Goal: Task Accomplishment & Management: Manage account settings

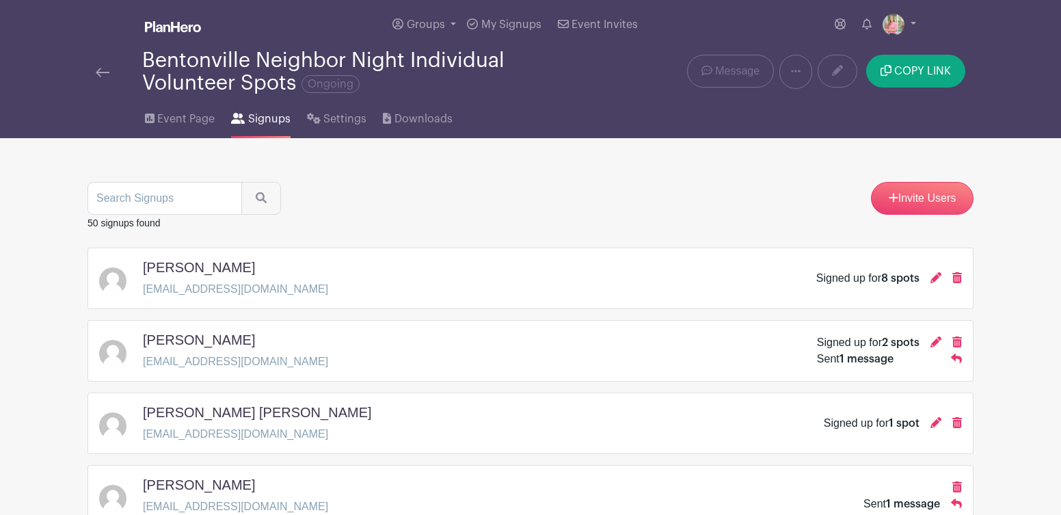
click at [99, 72] on img at bounding box center [103, 73] width 14 height 10
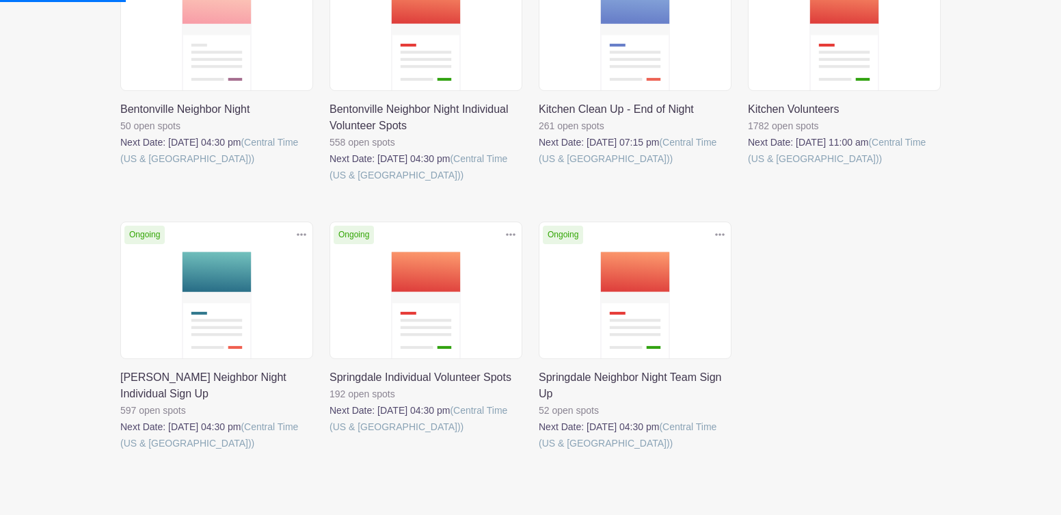
scroll to position [285, 0]
click at [120, 451] on link at bounding box center [120, 451] width 0 height 0
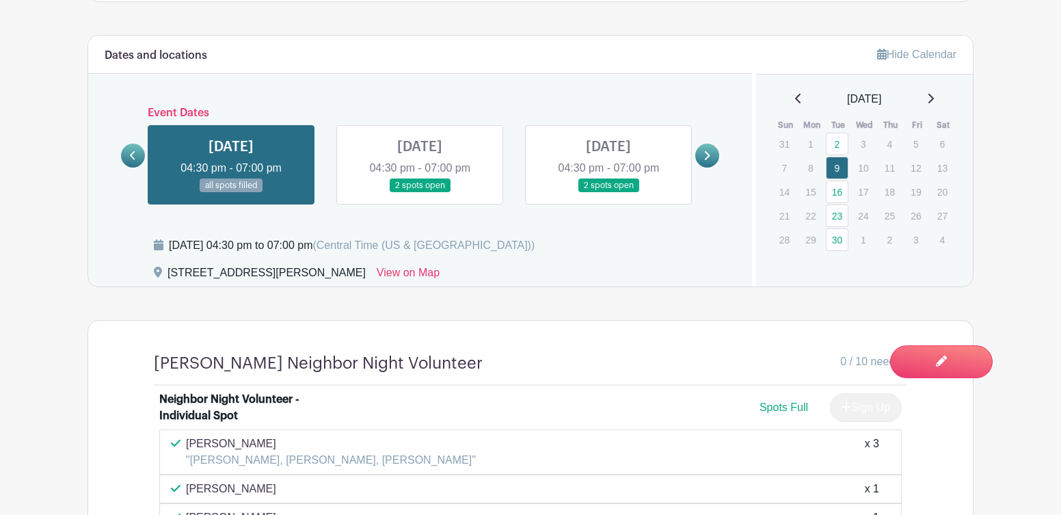
scroll to position [736, 0]
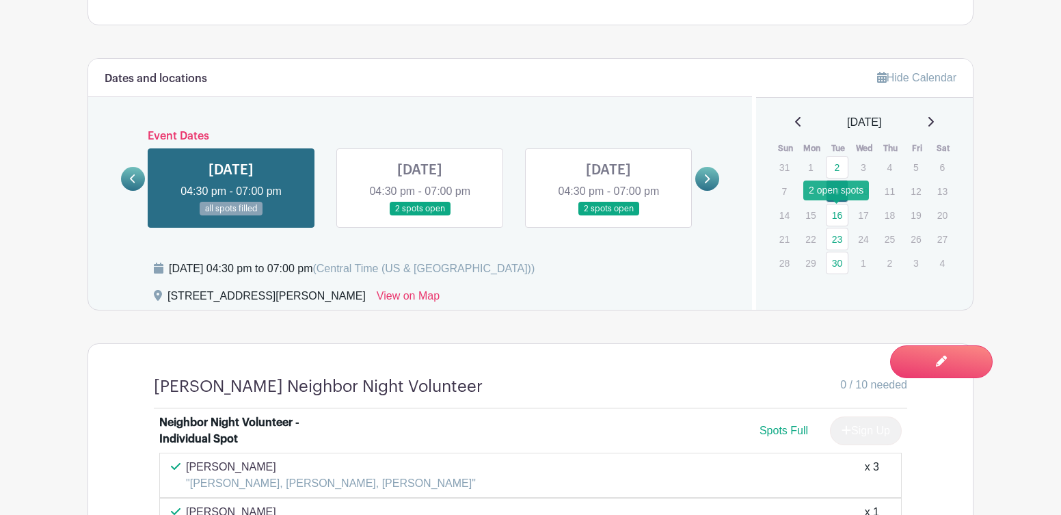
click at [836, 217] on link "16" at bounding box center [837, 215] width 23 height 23
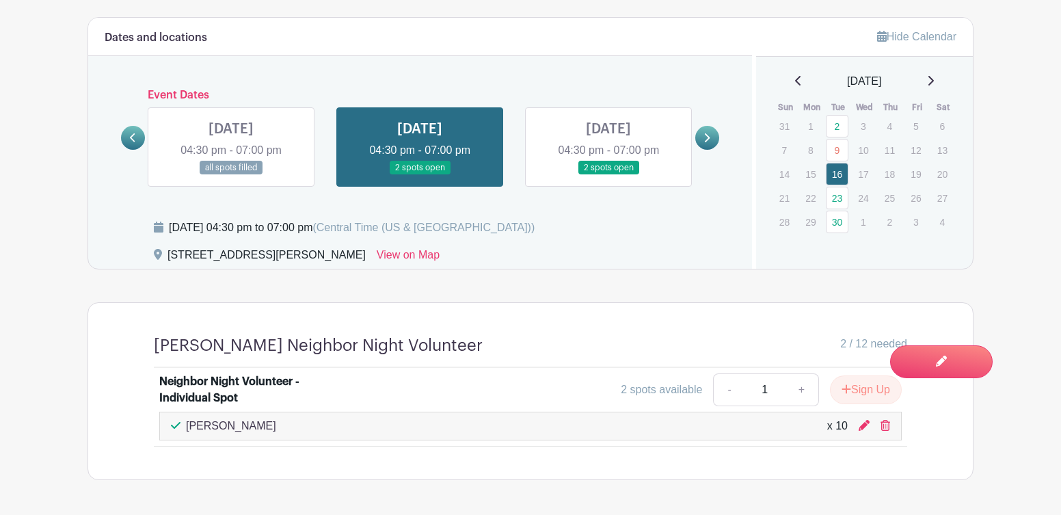
scroll to position [786, 0]
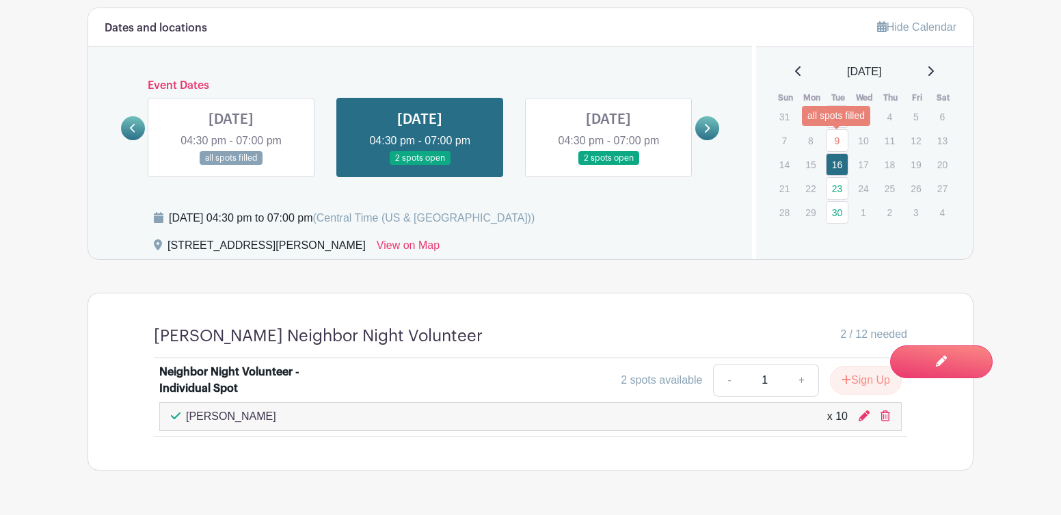
click at [839, 140] on link "9" at bounding box center [837, 140] width 23 height 23
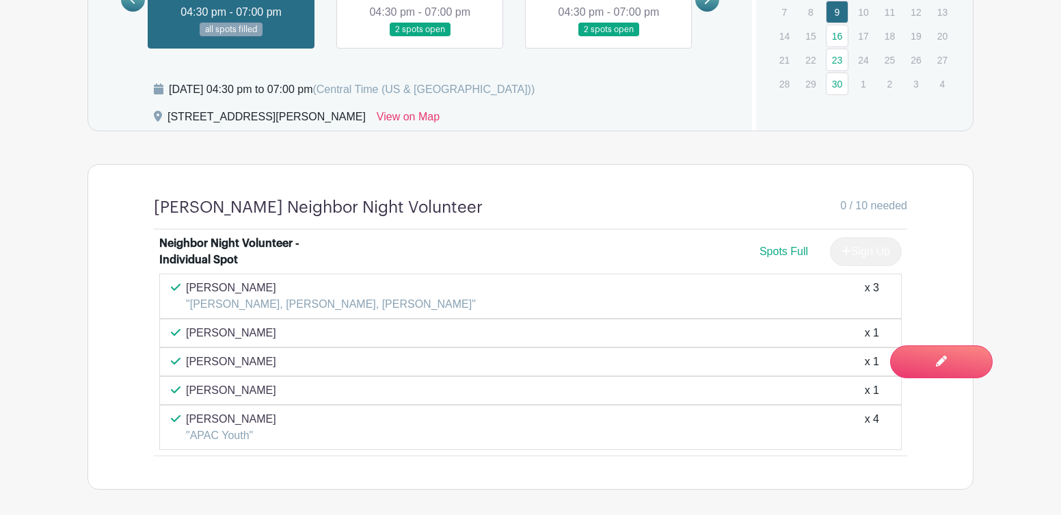
scroll to position [915, 0]
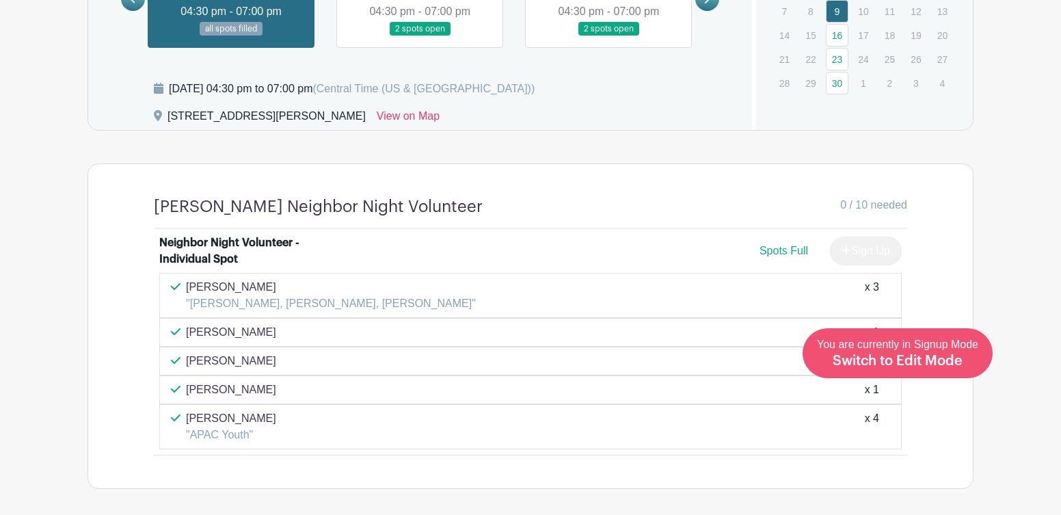
click at [941, 360] on span "Switch to Edit Mode" at bounding box center [898, 361] width 130 height 14
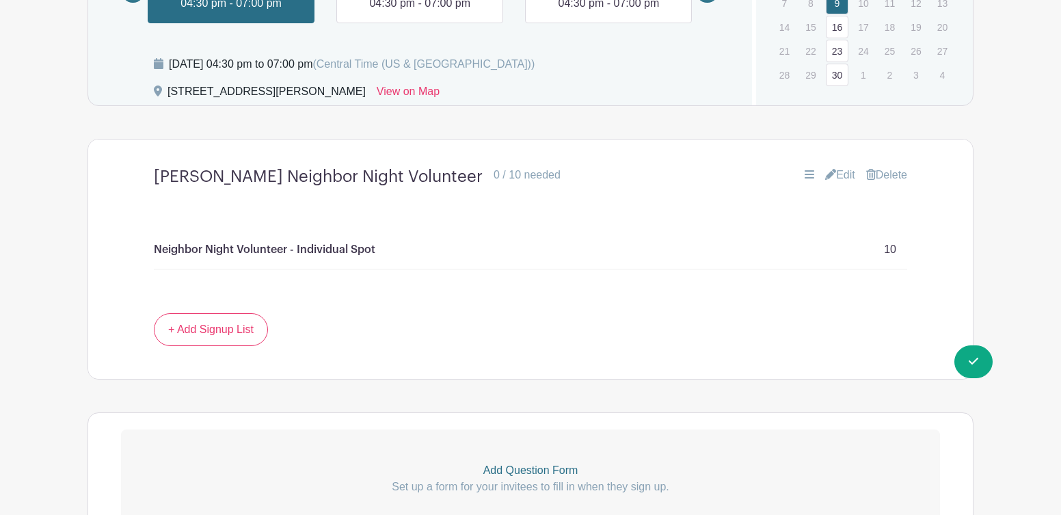
scroll to position [962, 0]
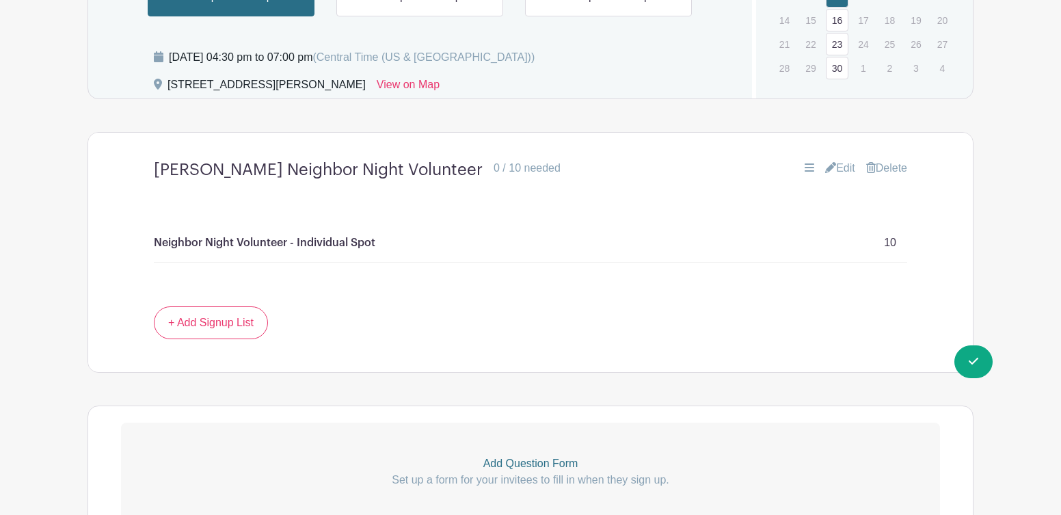
click at [837, 172] on link "Edit" at bounding box center [840, 168] width 30 height 16
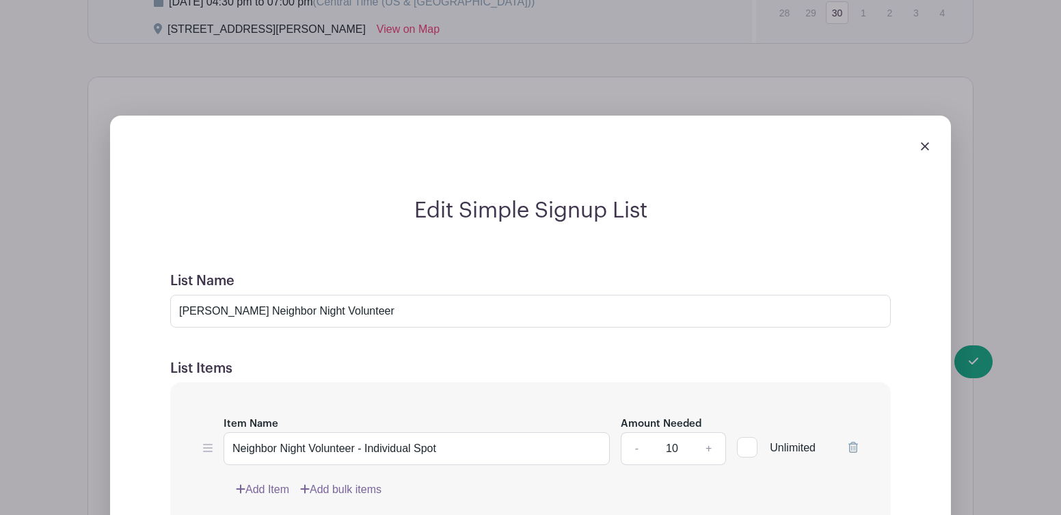
scroll to position [1054, 0]
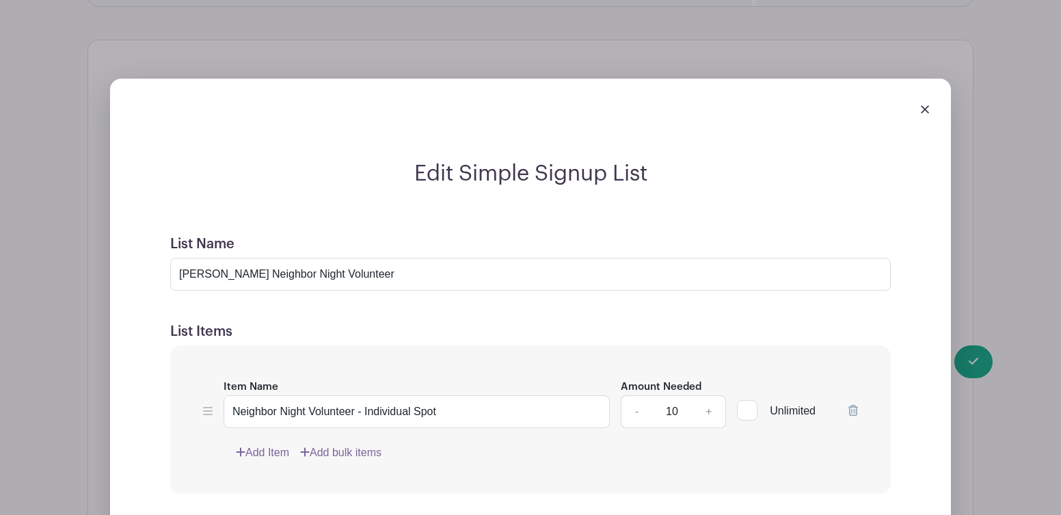
click at [705, 414] on link "+" at bounding box center [709, 411] width 34 height 33
type input "14"
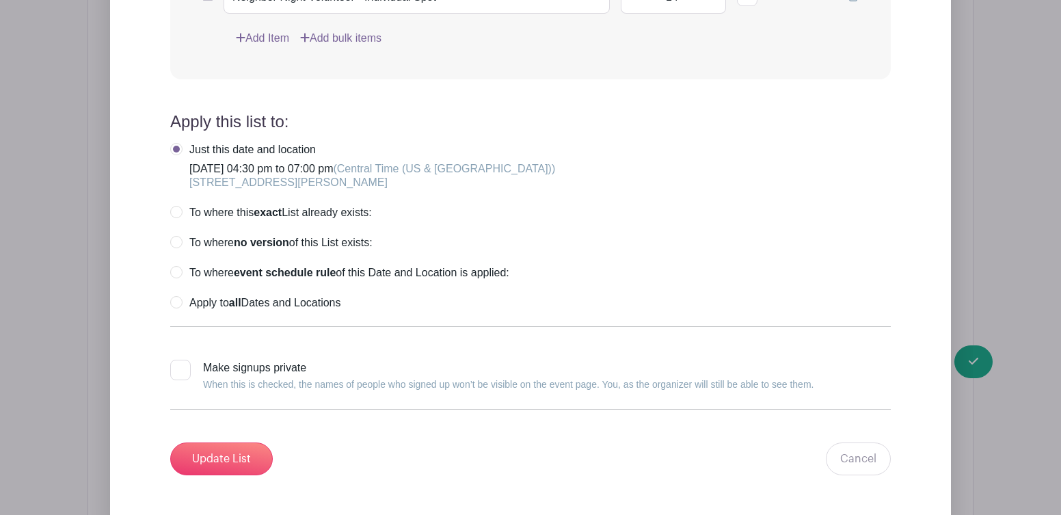
scroll to position [1487, 0]
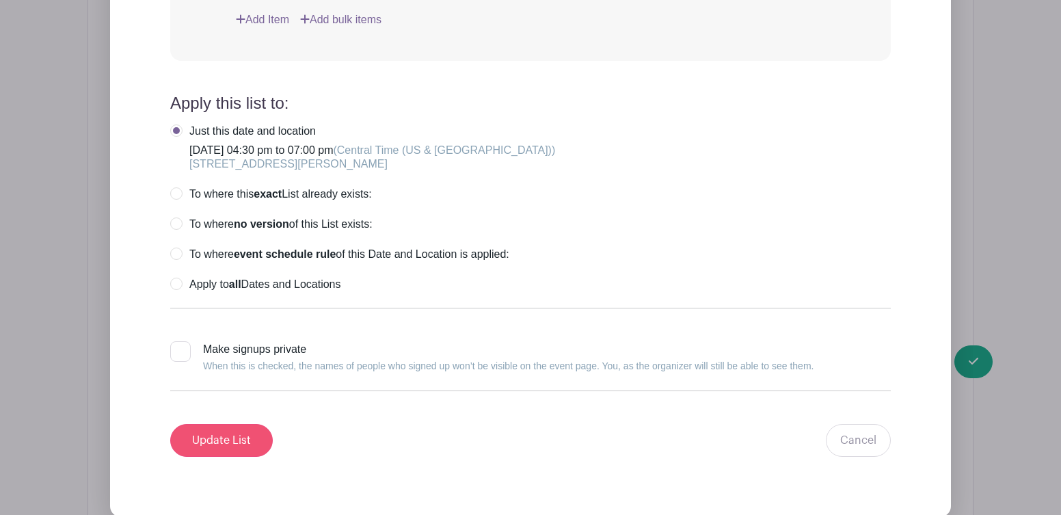
click at [224, 448] on input "Update List" at bounding box center [221, 440] width 103 height 33
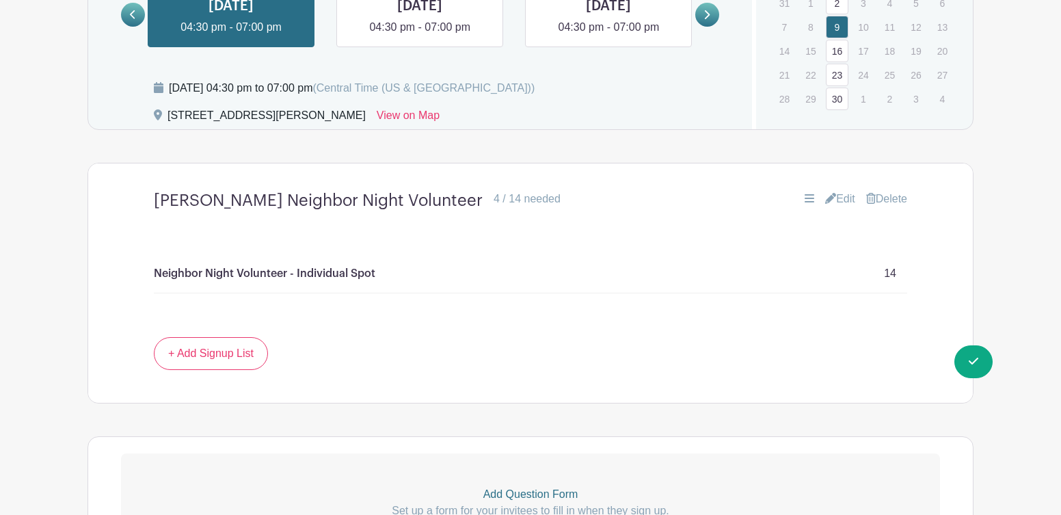
scroll to position [897, 0]
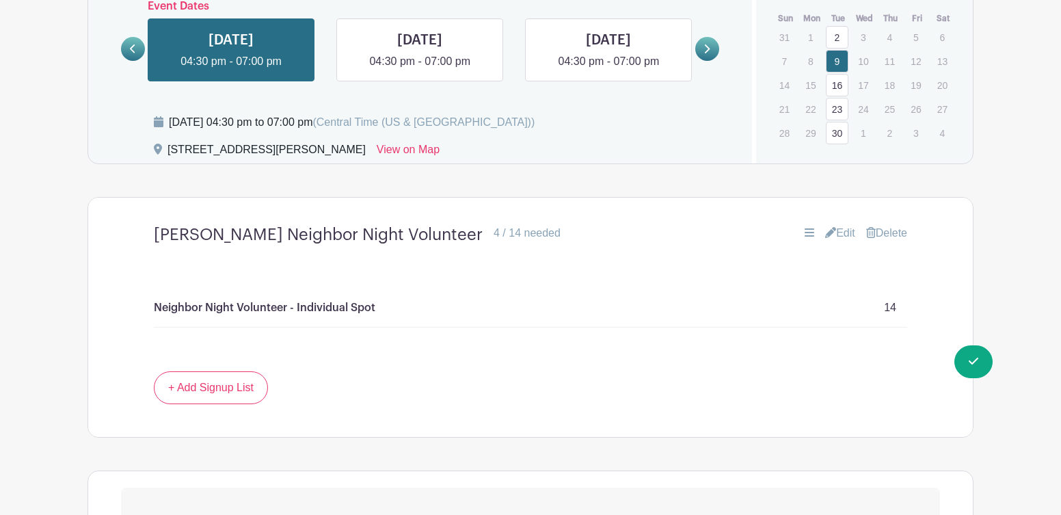
click at [835, 90] on link "16" at bounding box center [837, 85] width 23 height 23
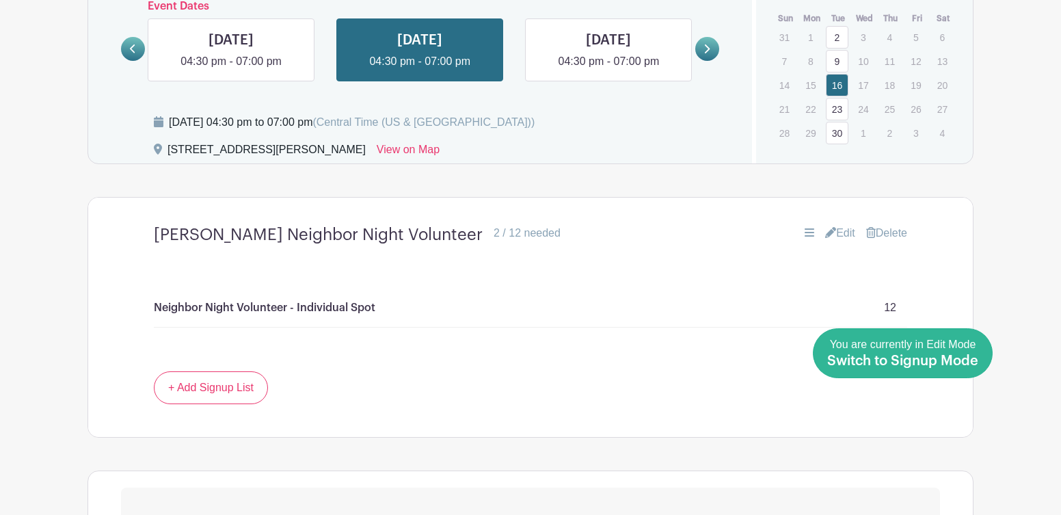
click at [958, 360] on span "Switch to Signup Mode" at bounding box center [902, 361] width 151 height 14
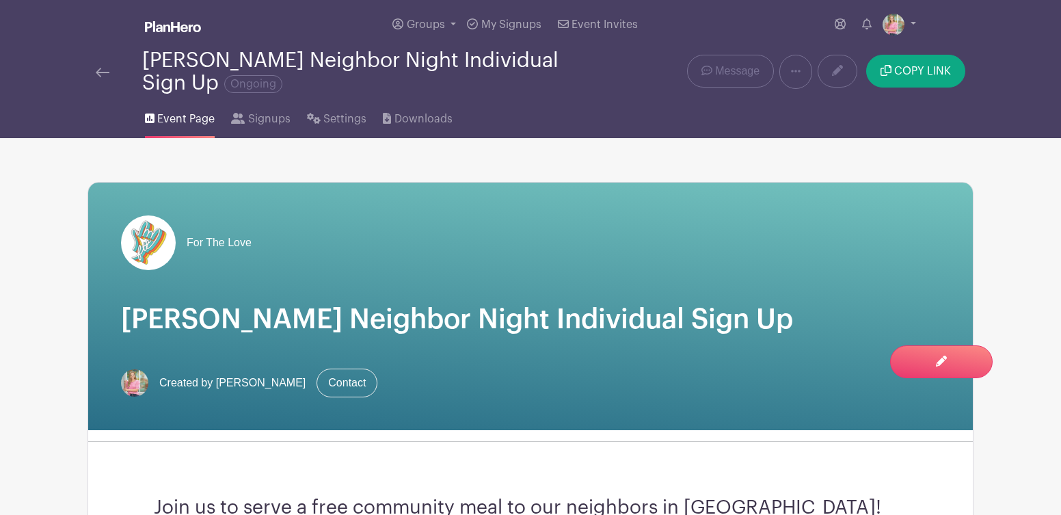
click at [100, 68] on link at bounding box center [103, 72] width 14 height 16
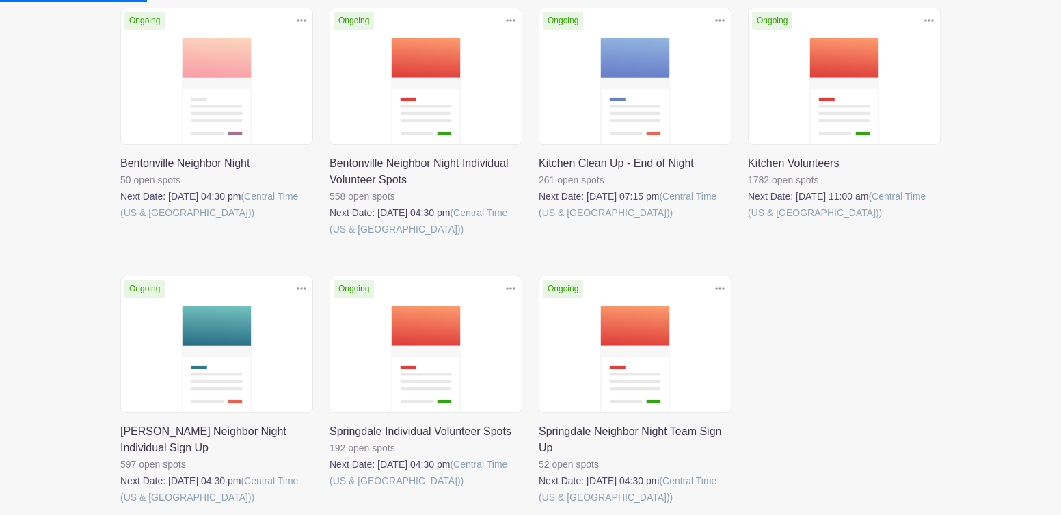
scroll to position [276, 0]
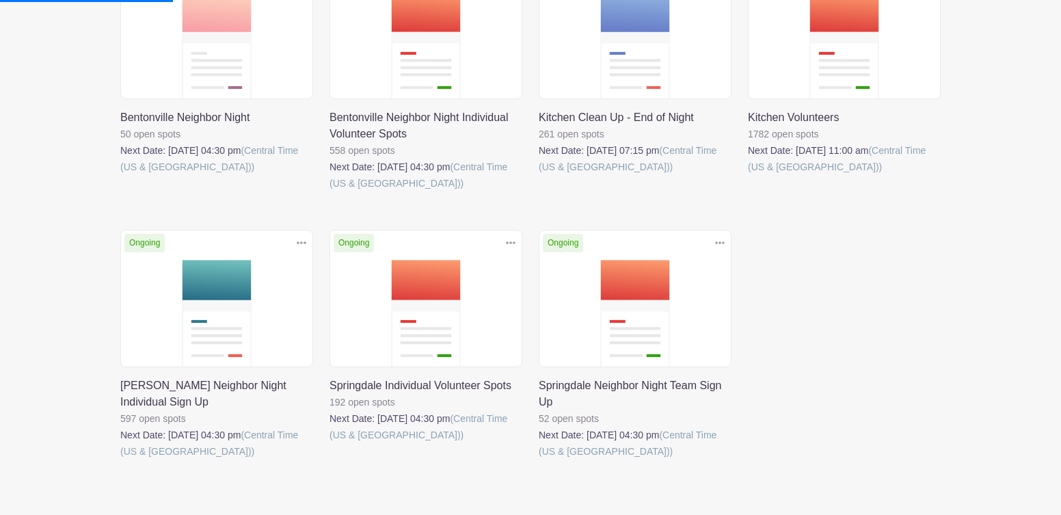
click at [539, 459] on link at bounding box center [539, 459] width 0 height 0
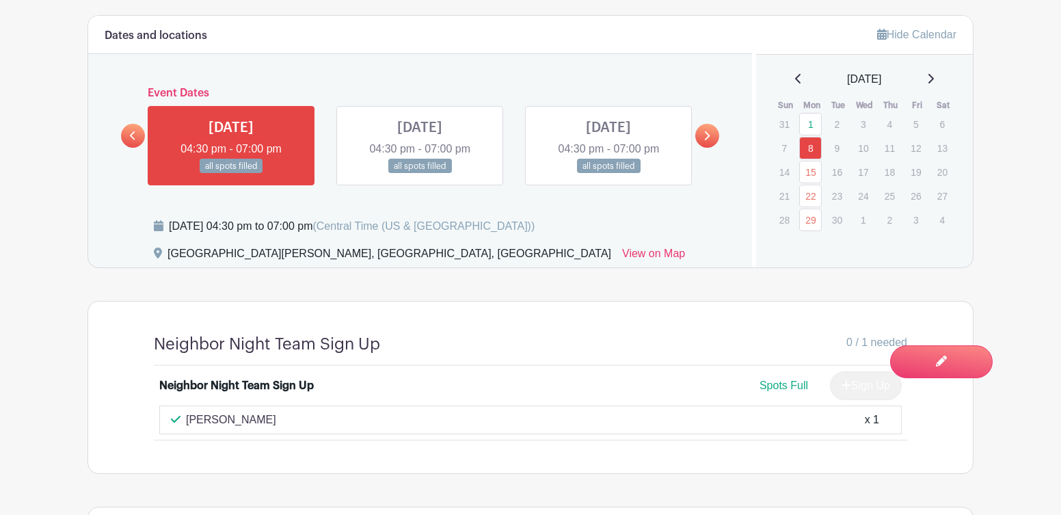
scroll to position [861, 0]
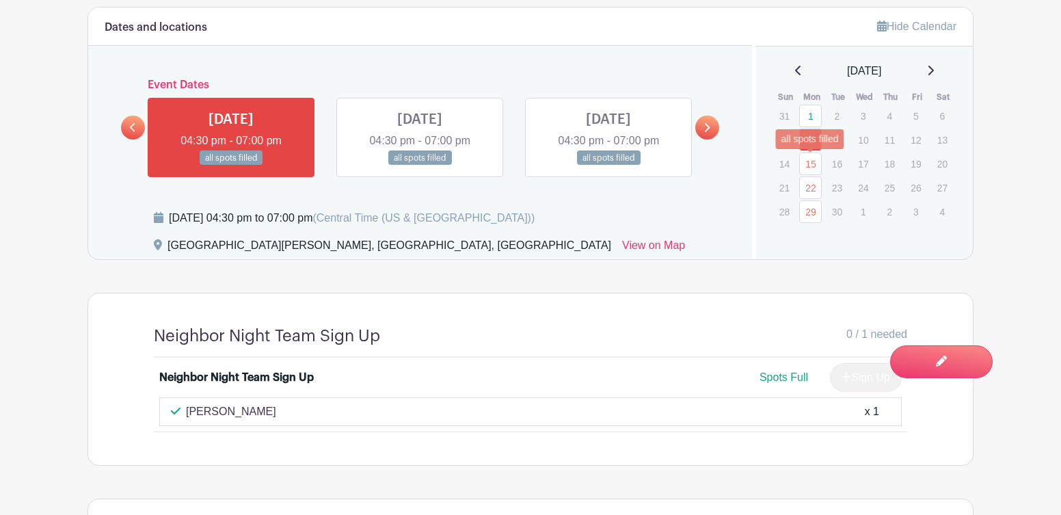
click at [809, 167] on link "15" at bounding box center [810, 163] width 23 height 23
